Goal: Task Accomplishment & Management: Manage account settings

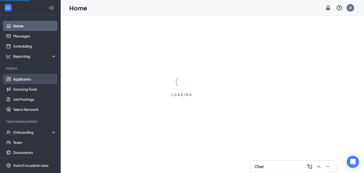
click at [27, 77] on link "Applicants" at bounding box center [34, 79] width 43 height 10
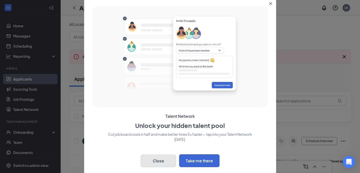
click at [166, 161] on button "Close" at bounding box center [158, 160] width 35 height 13
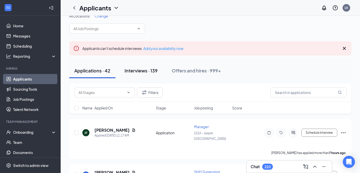
scroll to position [8, 0]
click at [145, 75] on button "Interviews · 139" at bounding box center [141, 70] width 43 height 15
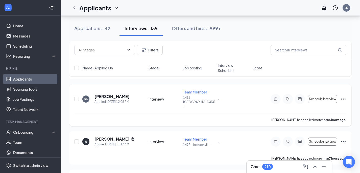
scroll to position [278, 0]
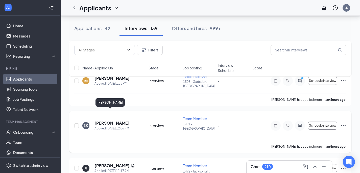
click at [111, 120] on h5 "[PERSON_NAME]" at bounding box center [112, 123] width 35 height 6
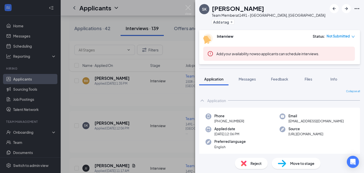
click at [342, 37] on span "Not Submitted" at bounding box center [338, 36] width 23 height 5
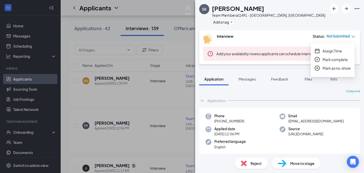
click at [316, 28] on div "SK [PERSON_NAME] Team Member at 1491 - [GEOGRAPHIC_DATA], AL Add a tag" at bounding box center [279, 15] width 169 height 30
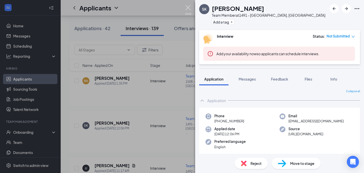
click at [191, 10] on img at bounding box center [188, 10] width 6 height 10
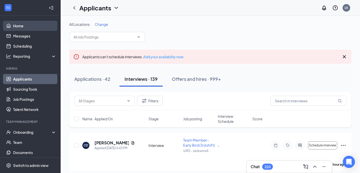
click at [21, 27] on link "Home" at bounding box center [34, 26] width 43 height 10
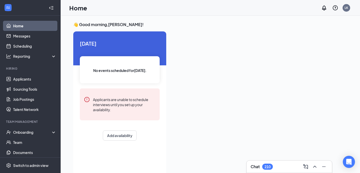
click at [266, 164] on div "210" at bounding box center [268, 166] width 6 height 4
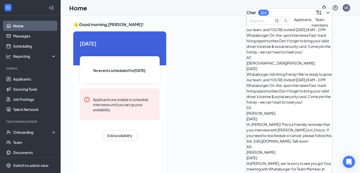
scroll to position [226, 0]
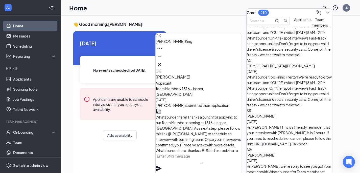
scroll to position [0, 0]
click at [163, 64] on icon "Cross" at bounding box center [160, 64] width 6 height 6
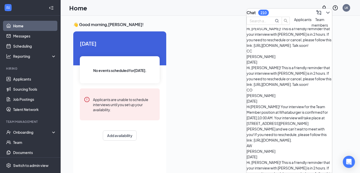
scroll to position [466, 0]
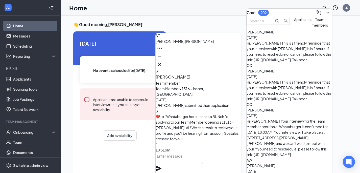
scroll to position [-15, 0]
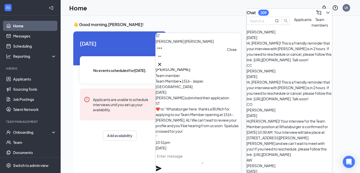
click at [163, 62] on icon "Cross" at bounding box center [160, 64] width 6 height 6
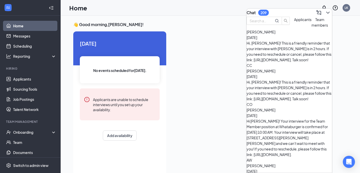
click at [326, 14] on button at bounding box center [328, 13] width 8 height 8
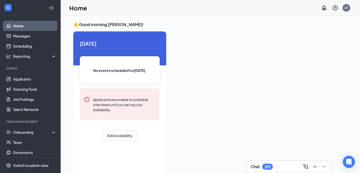
scroll to position [0, 0]
